Goal: Transaction & Acquisition: Purchase product/service

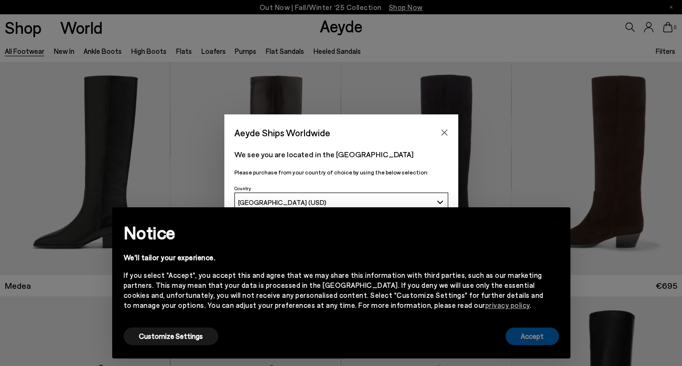
click at [534, 334] on button "Accept" at bounding box center [531, 337] width 53 height 18
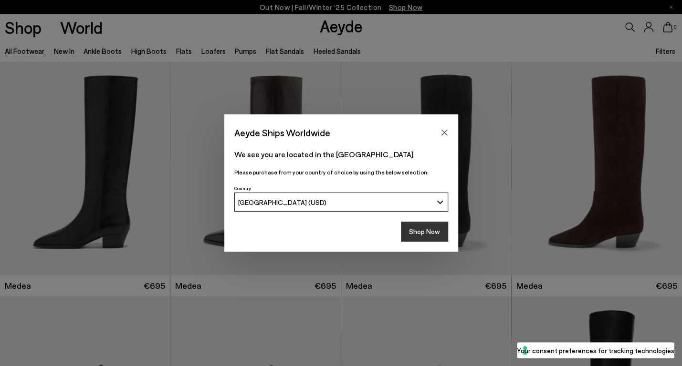
click at [427, 232] on button "Shop Now" at bounding box center [424, 232] width 47 height 20
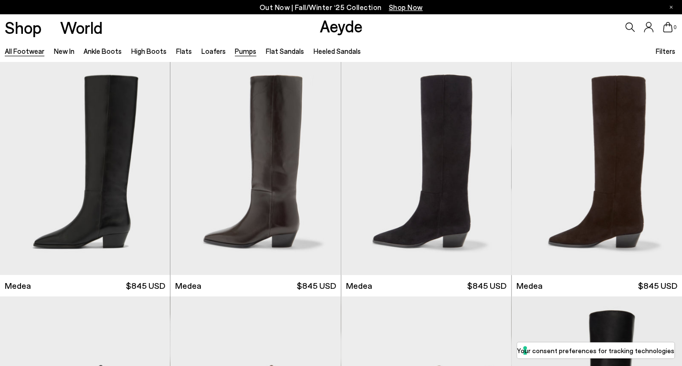
click at [238, 53] on link "Pumps" at bounding box center [245, 51] width 21 height 9
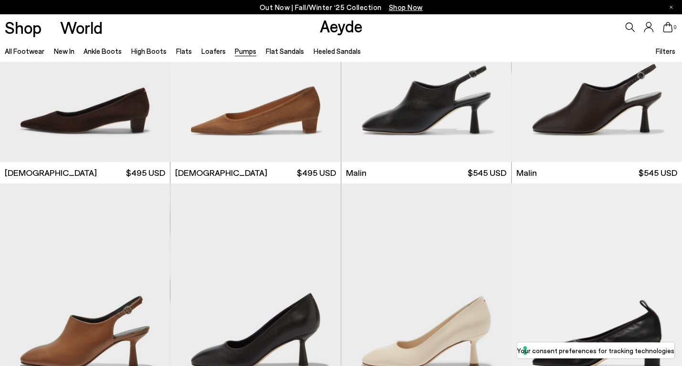
scroll to position [1488, 0]
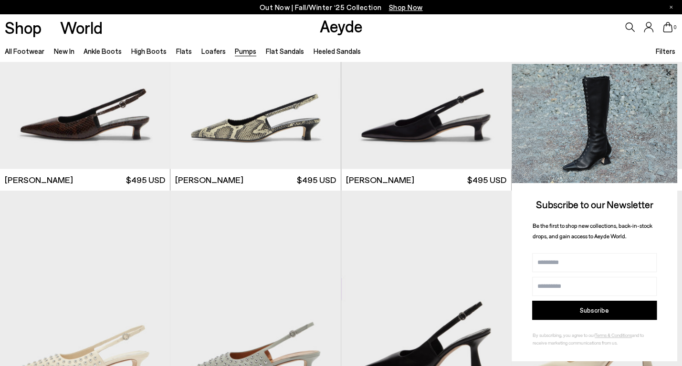
scroll to position [3163, 0]
click at [669, 72] on icon at bounding box center [668, 73] width 12 height 12
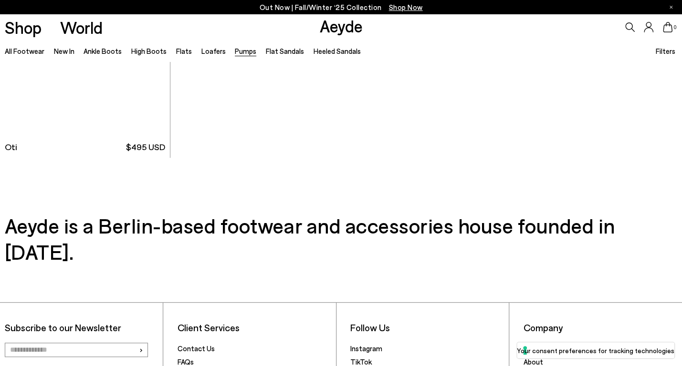
scroll to position [4504, 0]
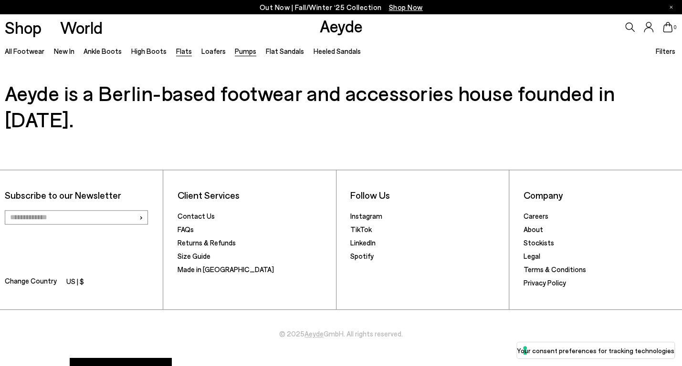
click at [181, 53] on link "Flats" at bounding box center [184, 51] width 16 height 9
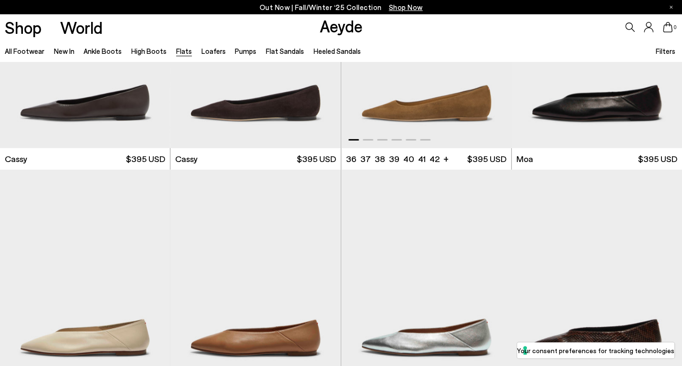
scroll to position [1528, 0]
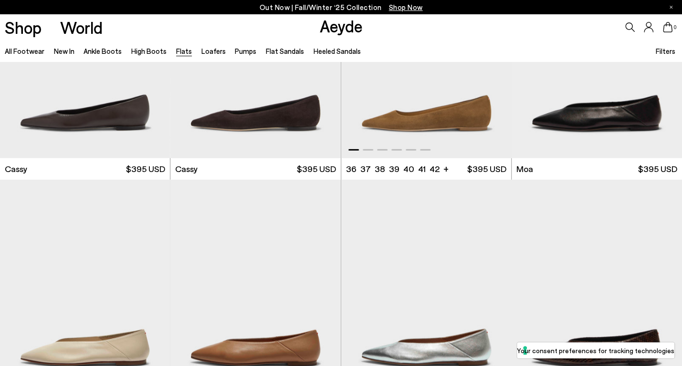
click at [367, 150] on span at bounding box center [367, 149] width 10 height 1
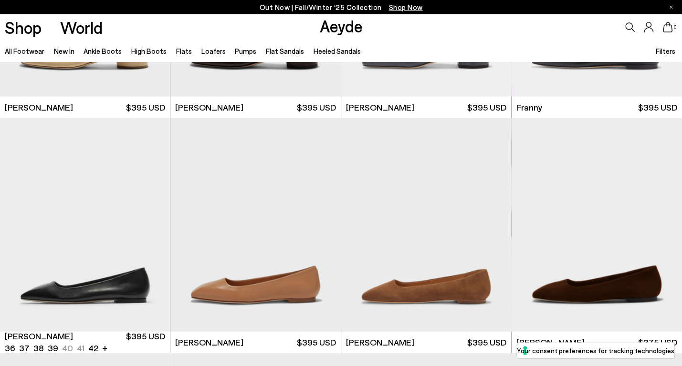
scroll to position [3001, 0]
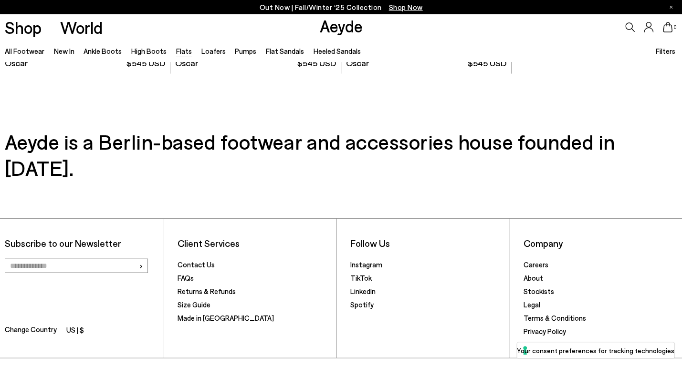
scroll to position [5161, 0]
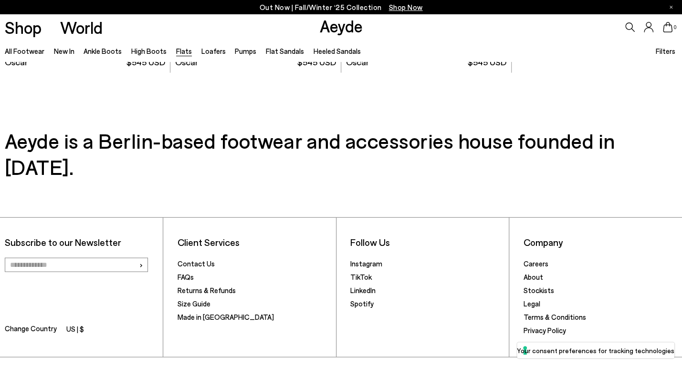
click at [104, 180] on div "Subscribe to our Newsletter › Change Country US | $ Client Services Contact Us …" at bounding box center [341, 293] width 682 height 226
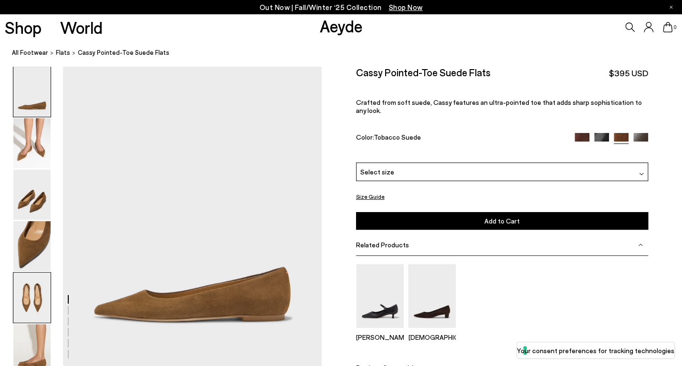
click at [37, 290] on img at bounding box center [31, 298] width 37 height 50
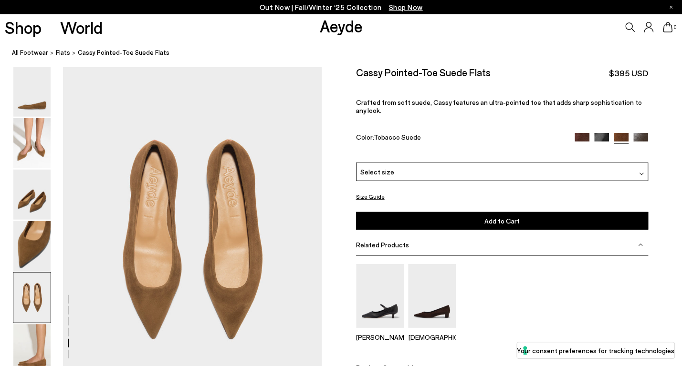
scroll to position [1340, 0]
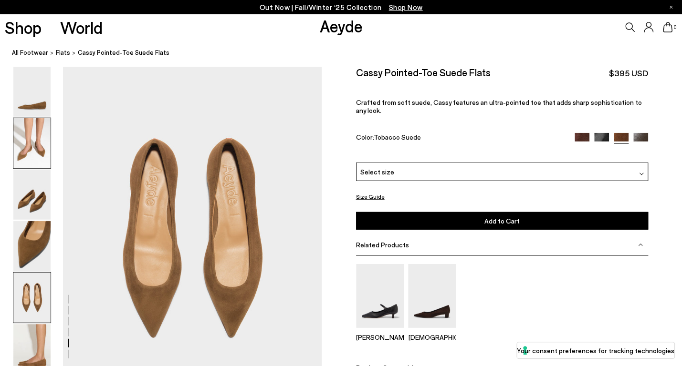
click at [28, 147] on img at bounding box center [31, 143] width 37 height 50
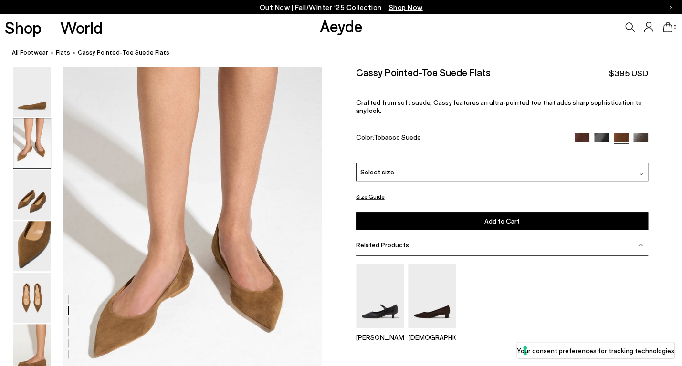
scroll to position [302, 0]
click at [32, 105] on img at bounding box center [31, 92] width 37 height 50
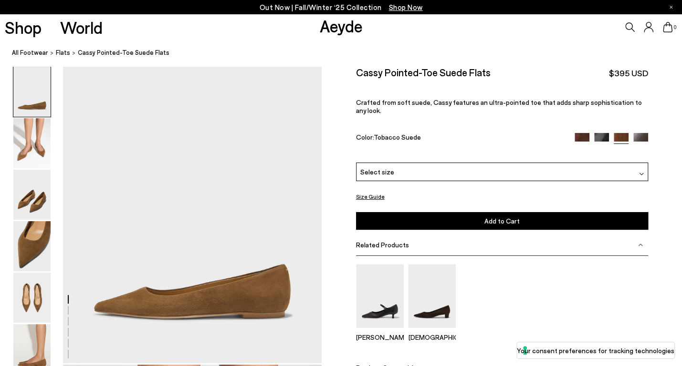
scroll to position [0, 0]
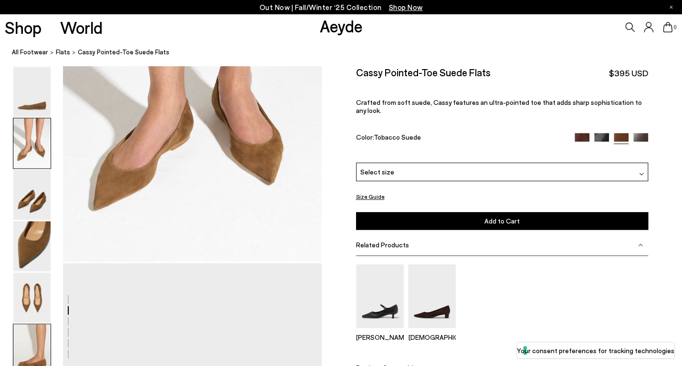
click at [40, 344] on img at bounding box center [31, 349] width 37 height 50
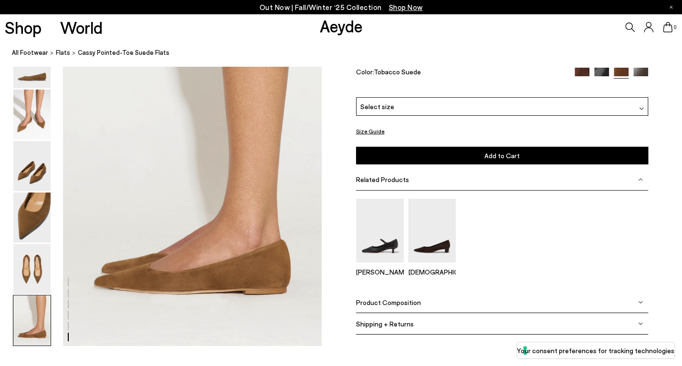
scroll to position [1752, 0]
